Goal: Find specific fact: Find specific fact

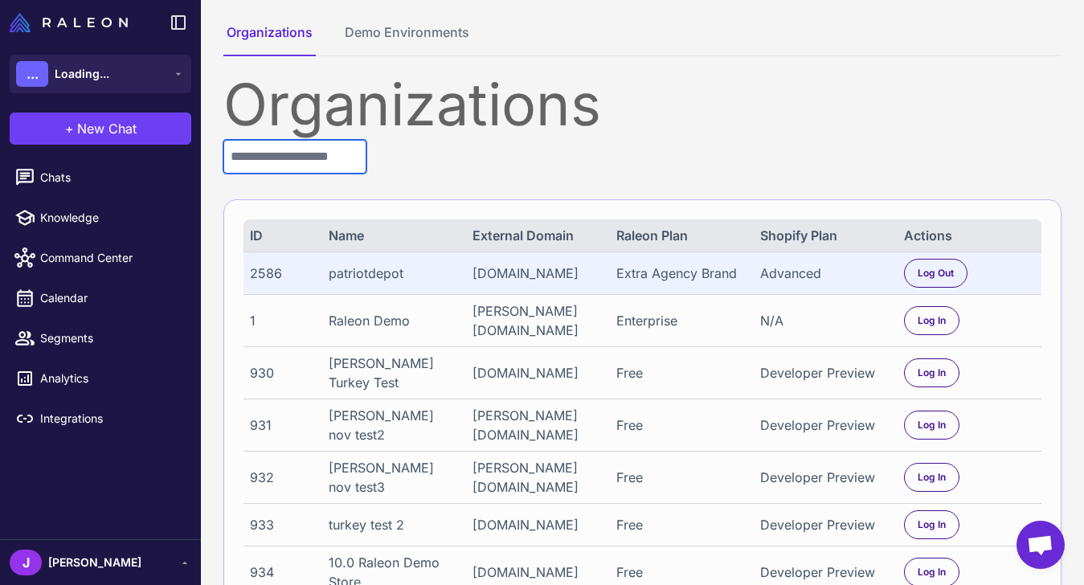
click at [278, 164] on input "text" at bounding box center [294, 157] width 143 height 34
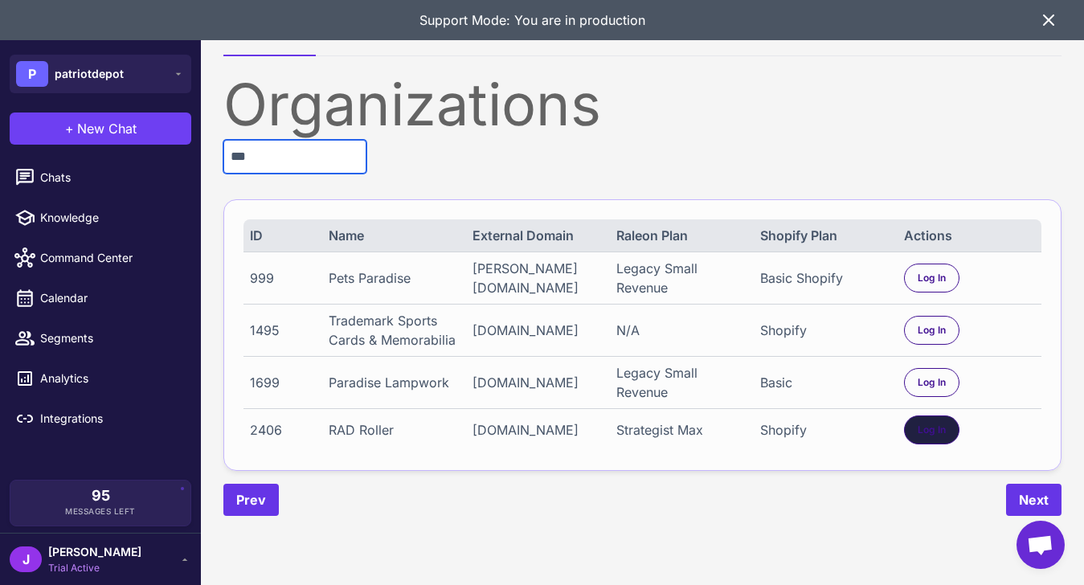
type input "***"
click at [915, 435] on div "Log In" at bounding box center [931, 430] width 55 height 29
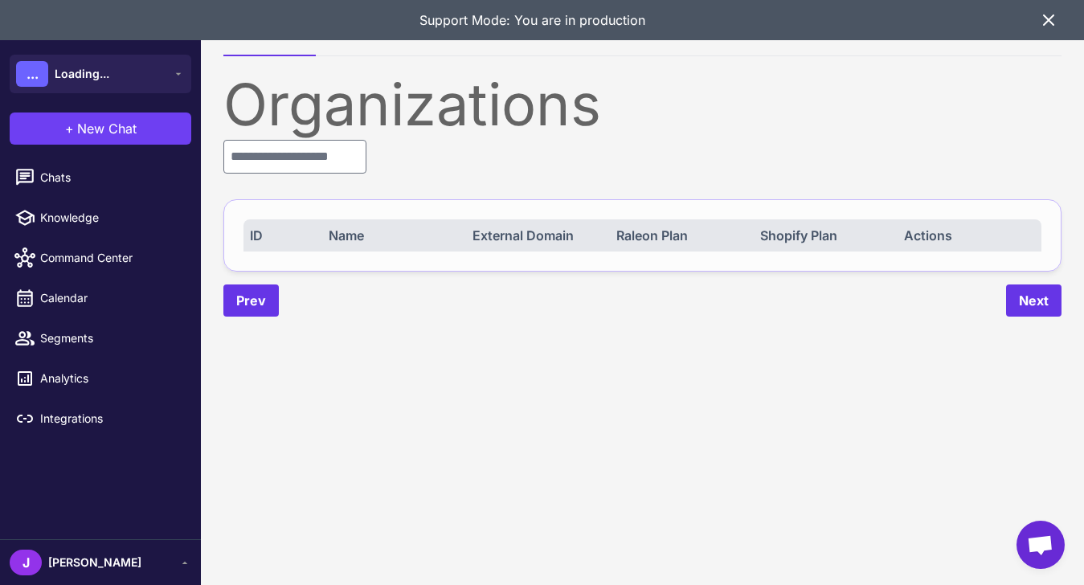
click at [1052, 23] on icon at bounding box center [1048, 19] width 19 height 19
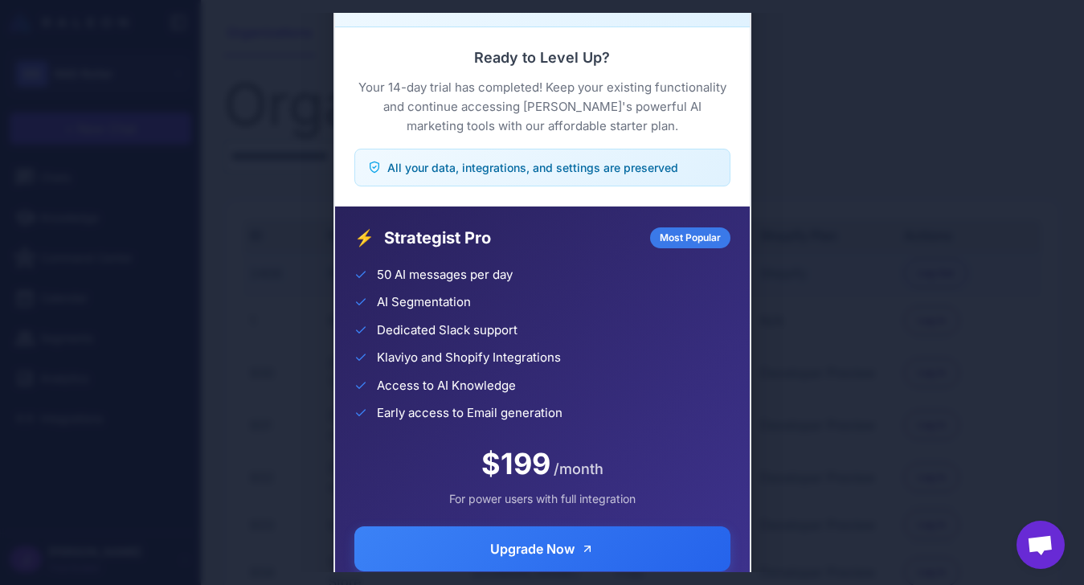
click at [1052, 271] on div "Trial Complete Continue your AI marketing journey Ready to Level Up? Your 14-da…" at bounding box center [542, 293] width 1084 height 560
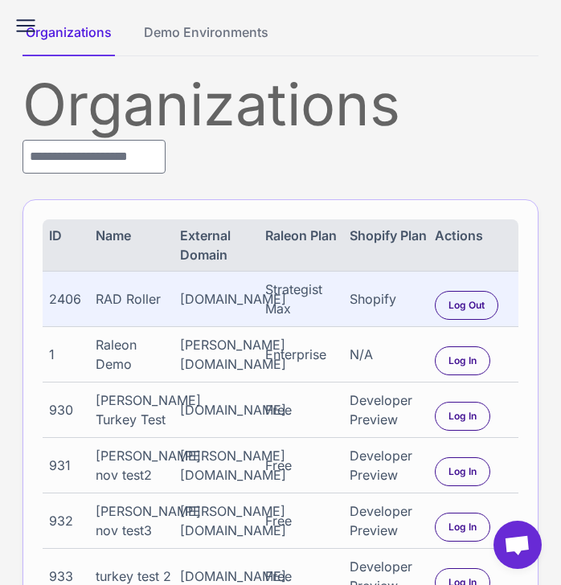
click at [59, 298] on div "2406" at bounding box center [68, 298] width 39 height 19
copy div "2406"
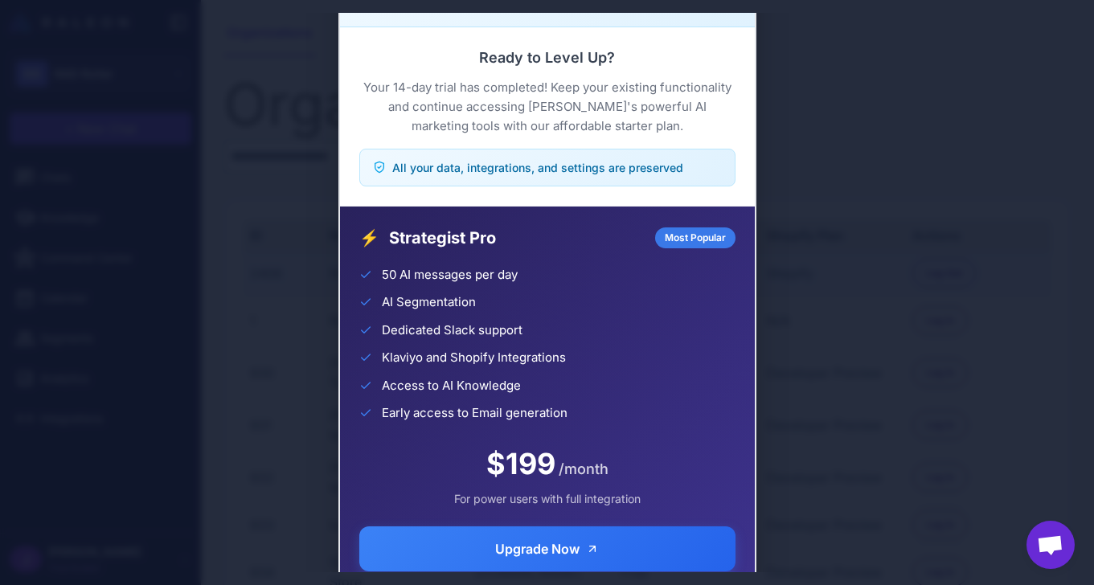
click at [880, 376] on div "Trial Complete Continue your AI marketing journey Ready to Level Up? Your 14-da…" at bounding box center [547, 293] width 1094 height 560
